Goal: Contribute content

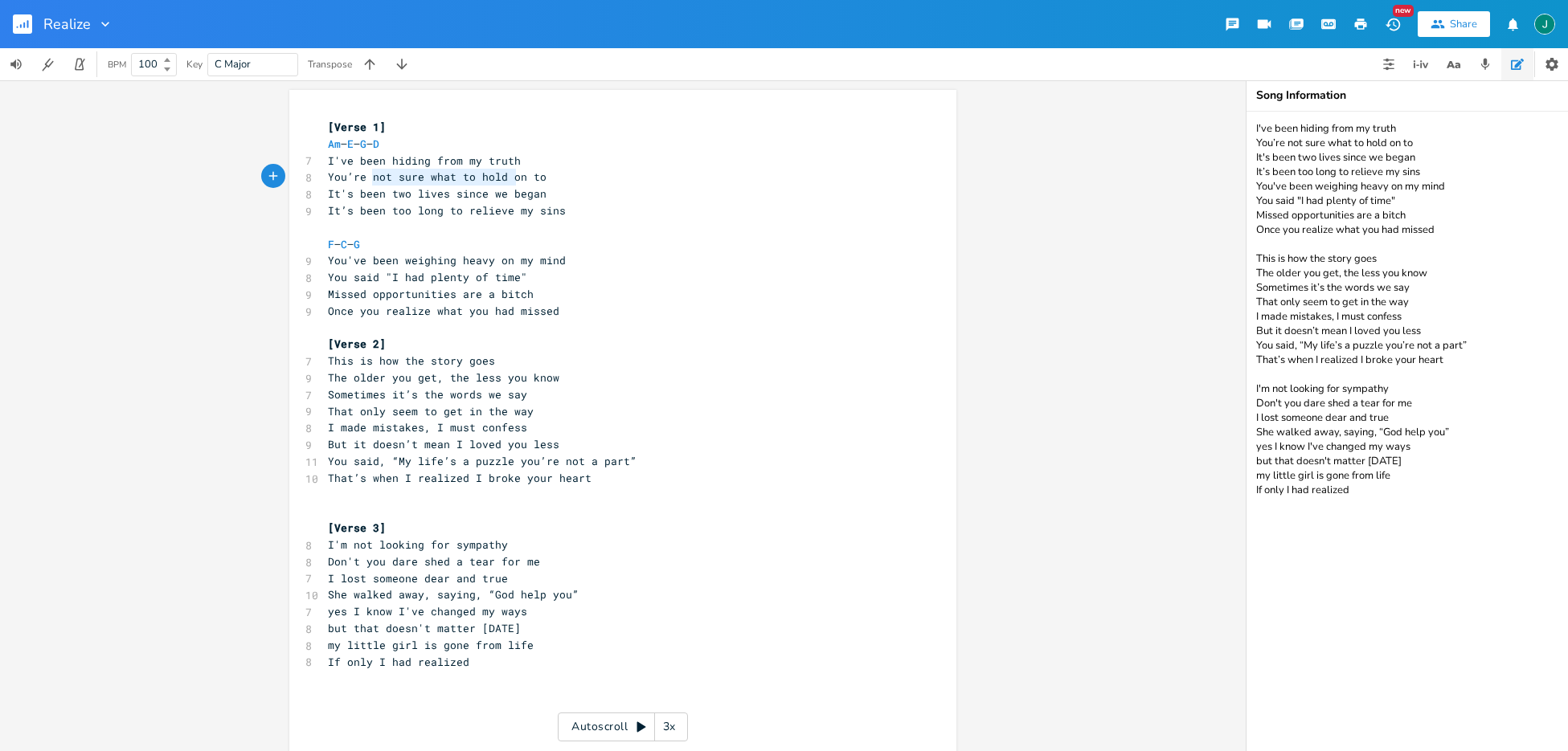
type textarea "not sure what to hold on to"
drag, startPoint x: 368, startPoint y: 177, endPoint x: 540, endPoint y: 177, distance: 172.0
click at [540, 177] on pre "You’re not sure what to hold on to" at bounding box center [614, 176] width 580 height 17
type textarea "ou’re not sure wha"
drag, startPoint x: 326, startPoint y: 179, endPoint x: 396, endPoint y: 175, distance: 70.1
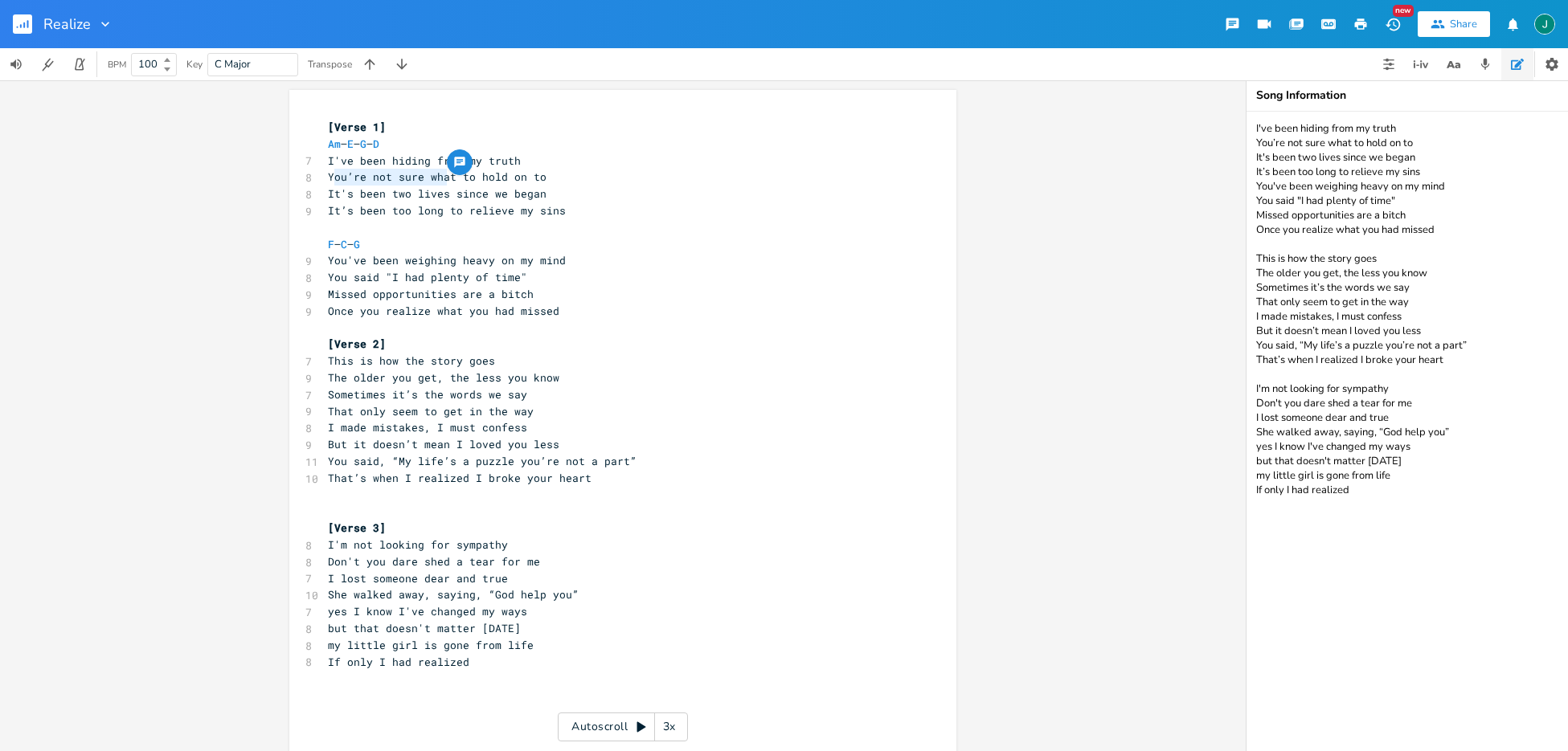
click at [441, 177] on span "You’re not sure what to hold on to" at bounding box center [437, 176] width 219 height 15
type textarea "You’re not sure what to hold on to"
drag, startPoint x: 322, startPoint y: 177, endPoint x: 556, endPoint y: 177, distance: 234.0
click at [556, 177] on pre "You’re not sure what to hold on to" at bounding box center [614, 176] width 580 height 17
type textarea "It's been two lives since we began"
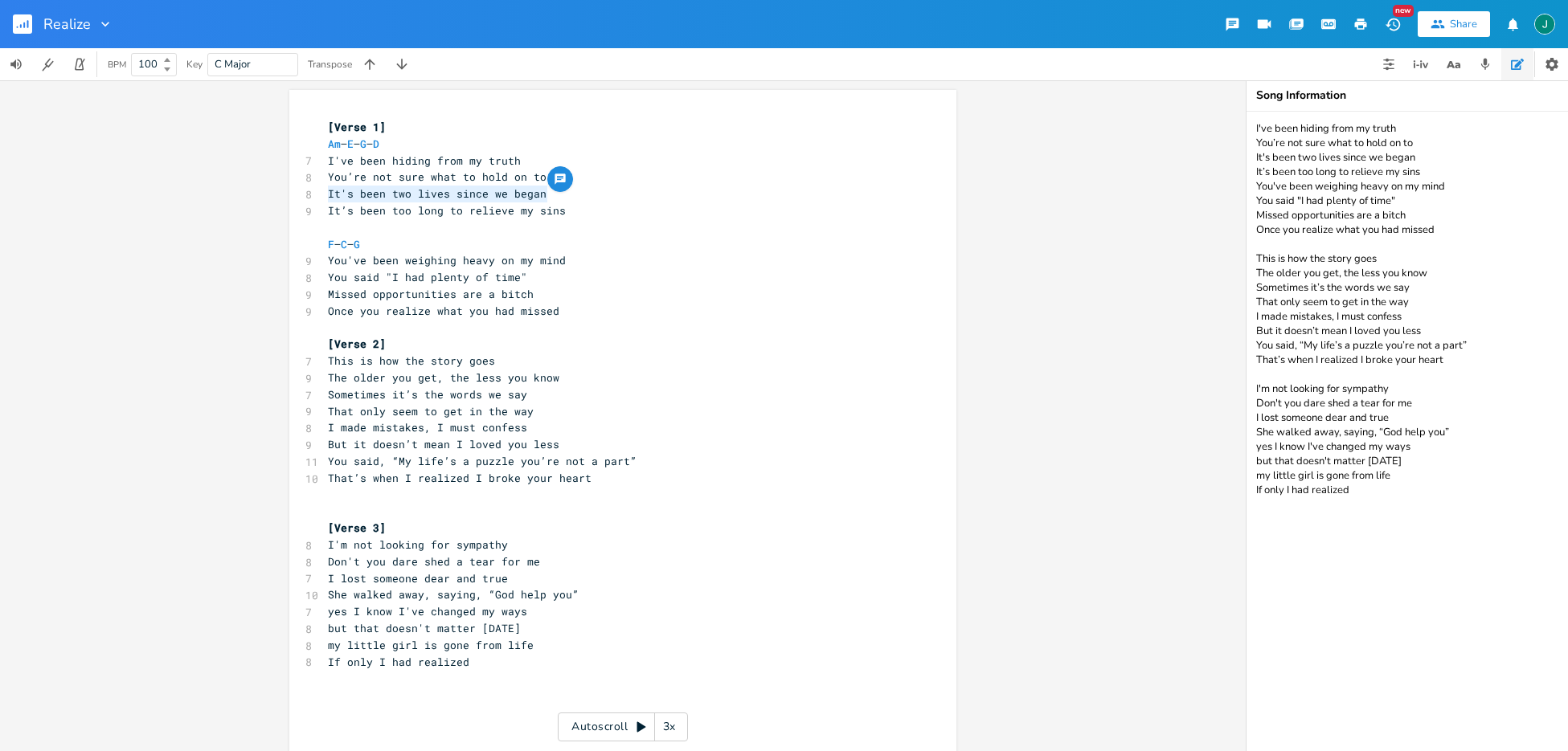
drag, startPoint x: 323, startPoint y: 194, endPoint x: 546, endPoint y: 197, distance: 223.0
click at [546, 197] on pre "It's been two lives since we began" at bounding box center [614, 194] width 580 height 17
type textarea "It’s been too long to relieve my sins"
drag, startPoint x: 324, startPoint y: 214, endPoint x: 560, endPoint y: 217, distance: 236.0
click at [560, 217] on pre "It’s been too long to relieve my sins" at bounding box center [614, 211] width 580 height 17
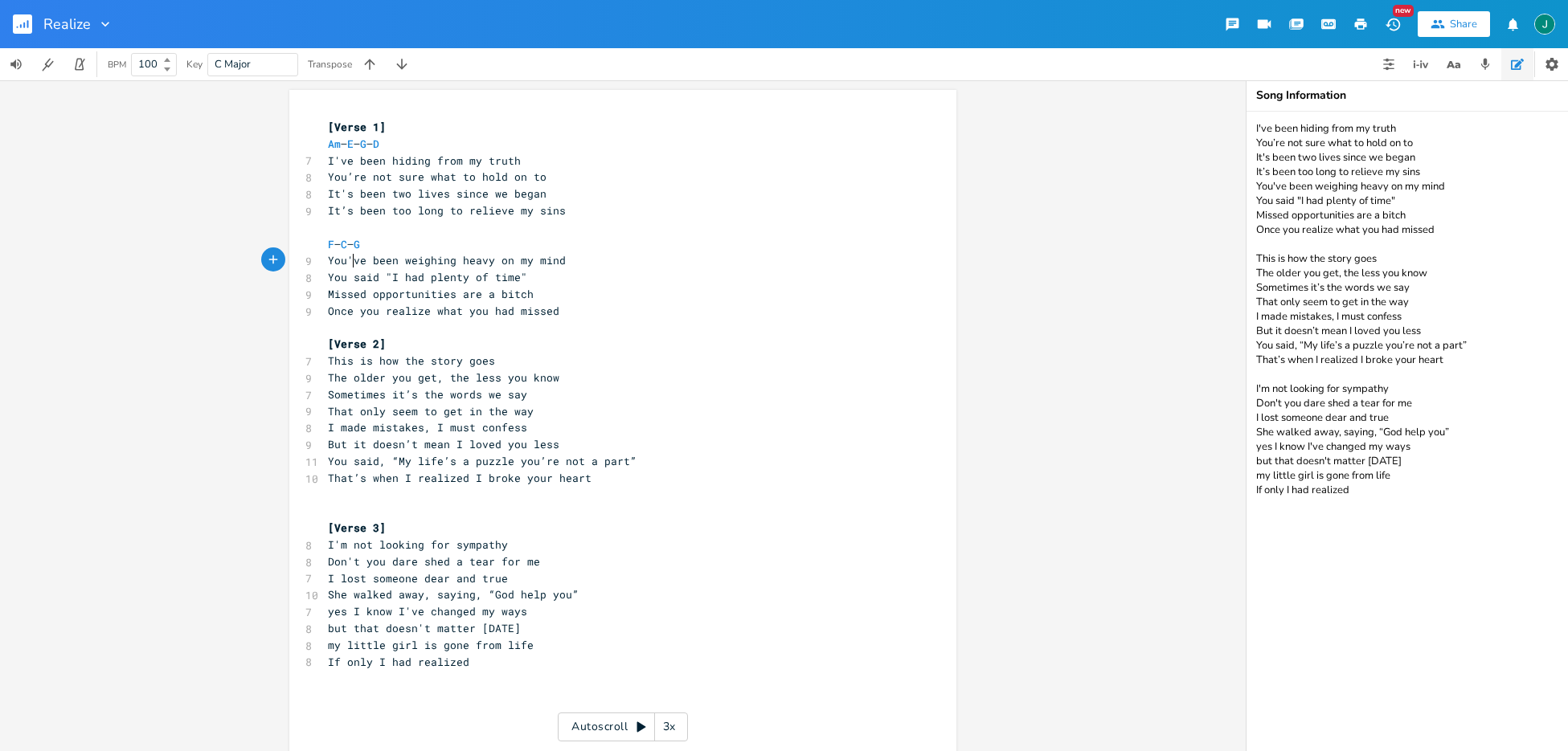
click at [346, 264] on span "You've been weighing heavy on my mind" at bounding box center [447, 260] width 238 height 15
type textarea "ou've been weighing heavy on my mind"
drag, startPoint x: 326, startPoint y: 263, endPoint x: 560, endPoint y: 267, distance: 234.0
click at [560, 267] on pre "You've been weighing heavy on my mind" at bounding box center [614, 260] width 580 height 17
